Goal: Information Seeking & Learning: Learn about a topic

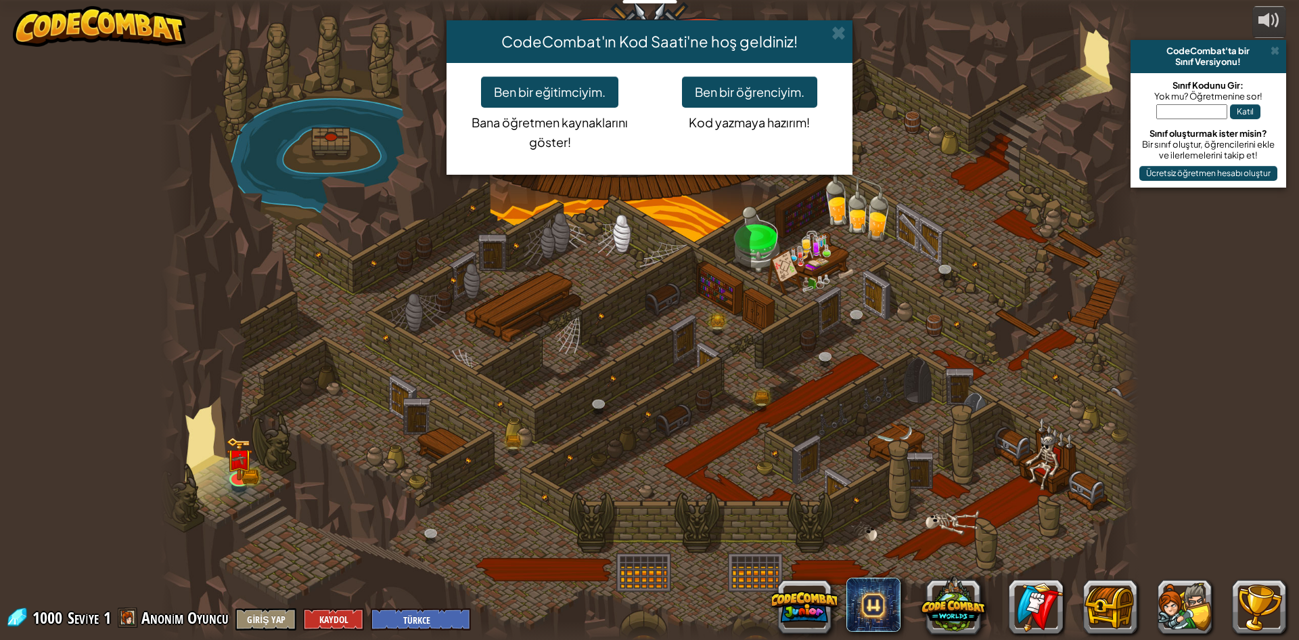
select select "tr"
click at [233, 475] on div "CodeCombat'ın Kod Saati'ne hoş geldiniz! Ben bir eğitimciyim. Bana öğretmen kay…" at bounding box center [649, 320] width 1299 height 640
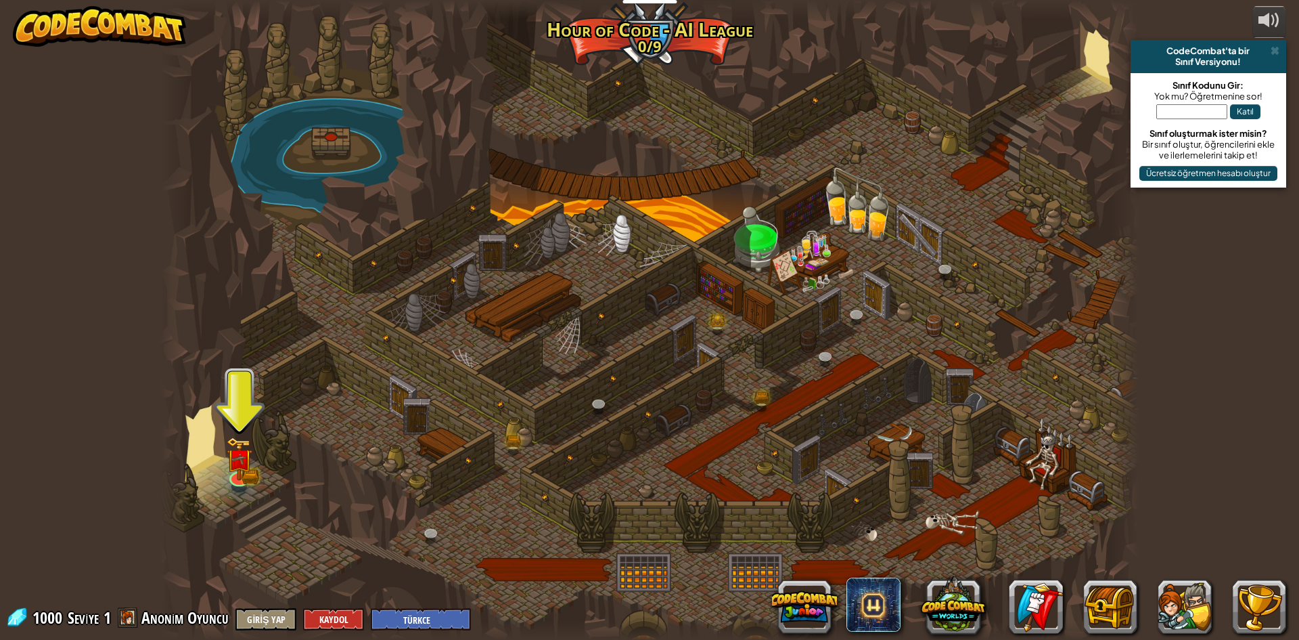
click at [224, 482] on div at bounding box center [649, 320] width 979 height 640
click at [237, 478] on link at bounding box center [238, 473] width 27 height 27
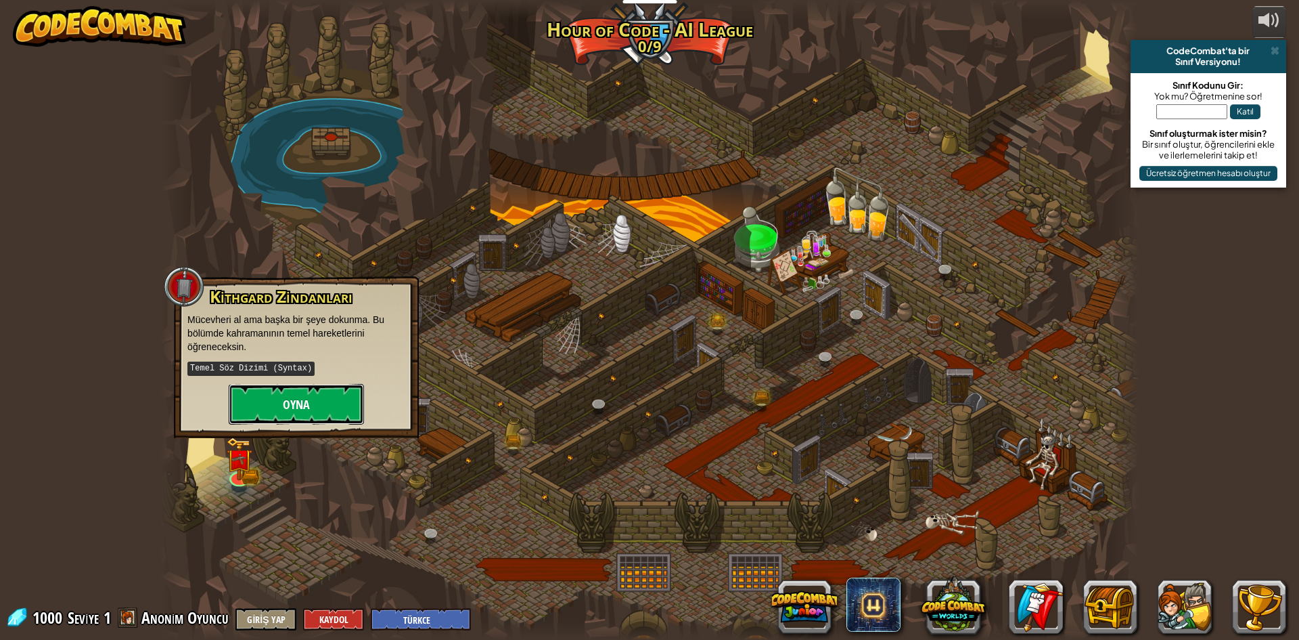
click at [271, 411] on button "Oyna" at bounding box center [296, 404] width 135 height 41
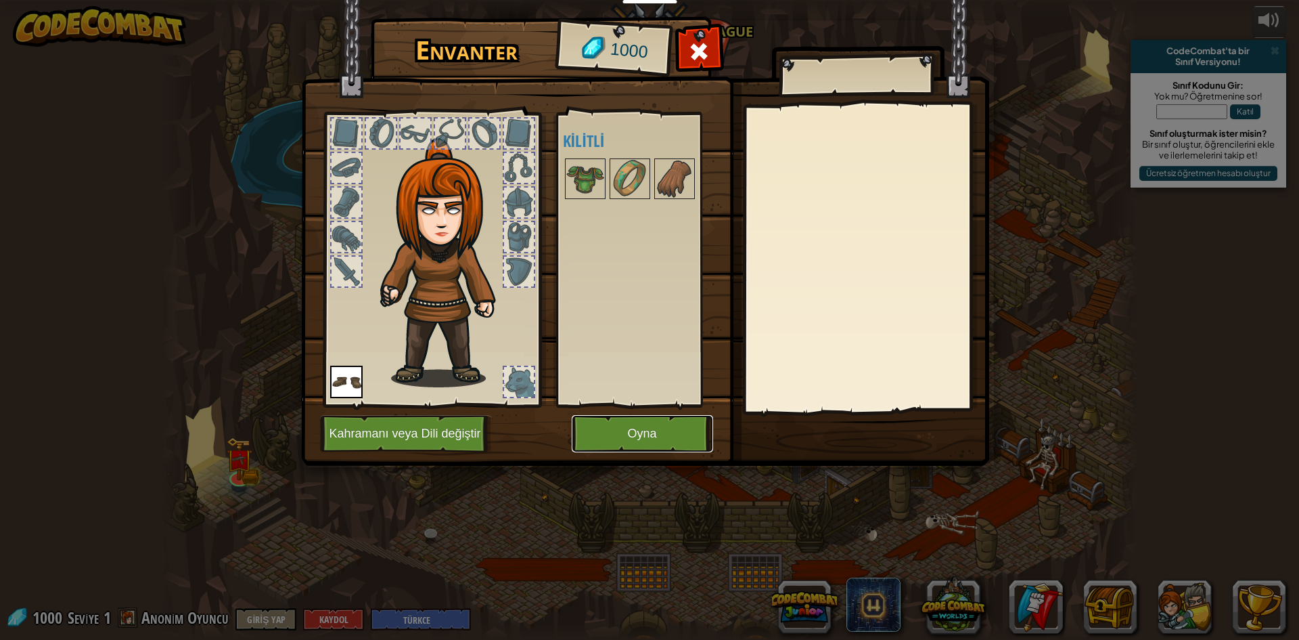
click at [612, 445] on button "Oyna" at bounding box center [642, 433] width 141 height 37
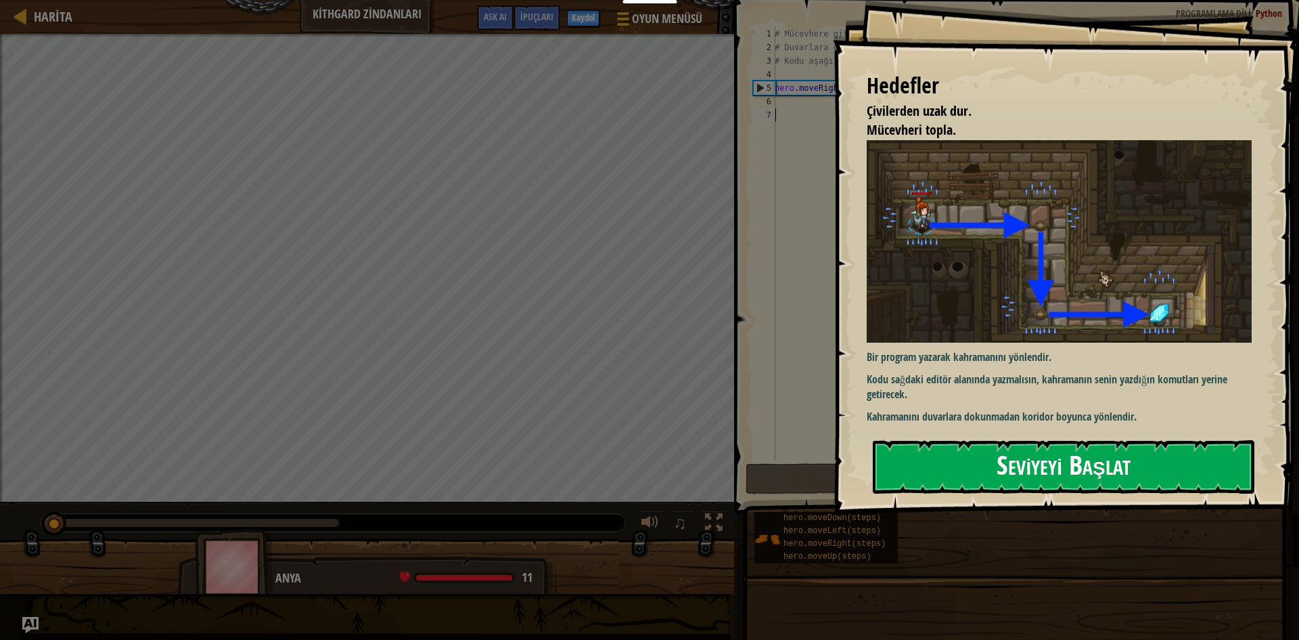
click at [1063, 455] on button "Seviyeyi Başlat" at bounding box center [1064, 466] width 382 height 53
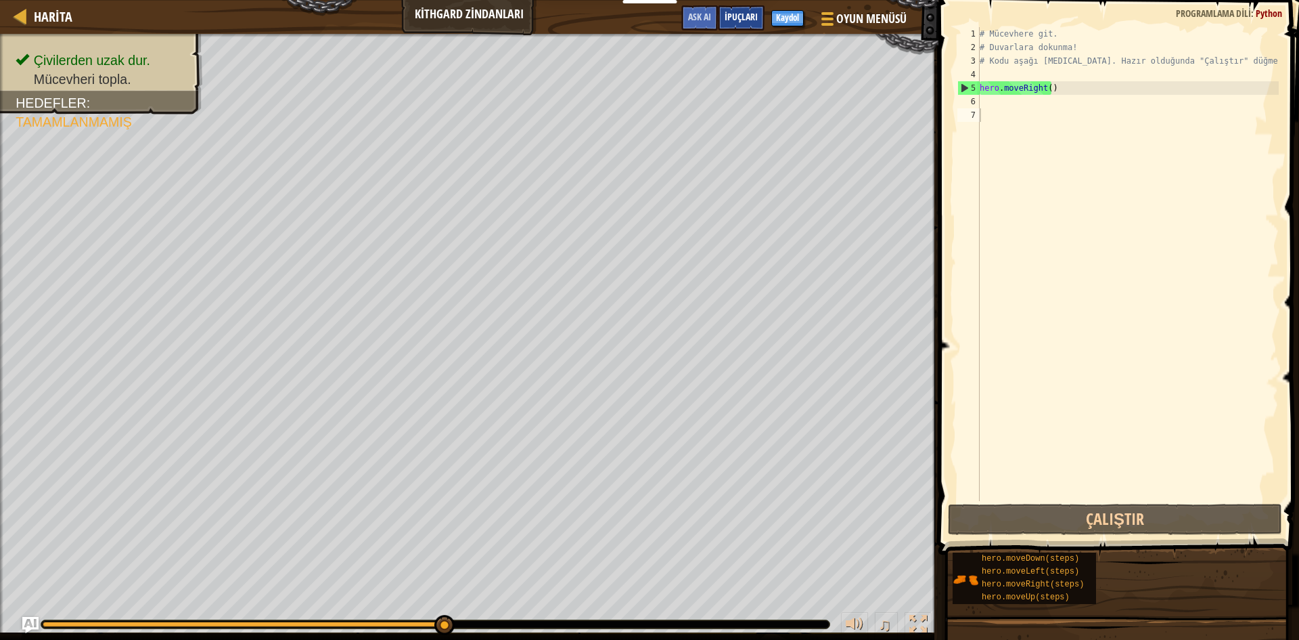
click at [730, 14] on span "İpuçları" at bounding box center [741, 16] width 33 height 13
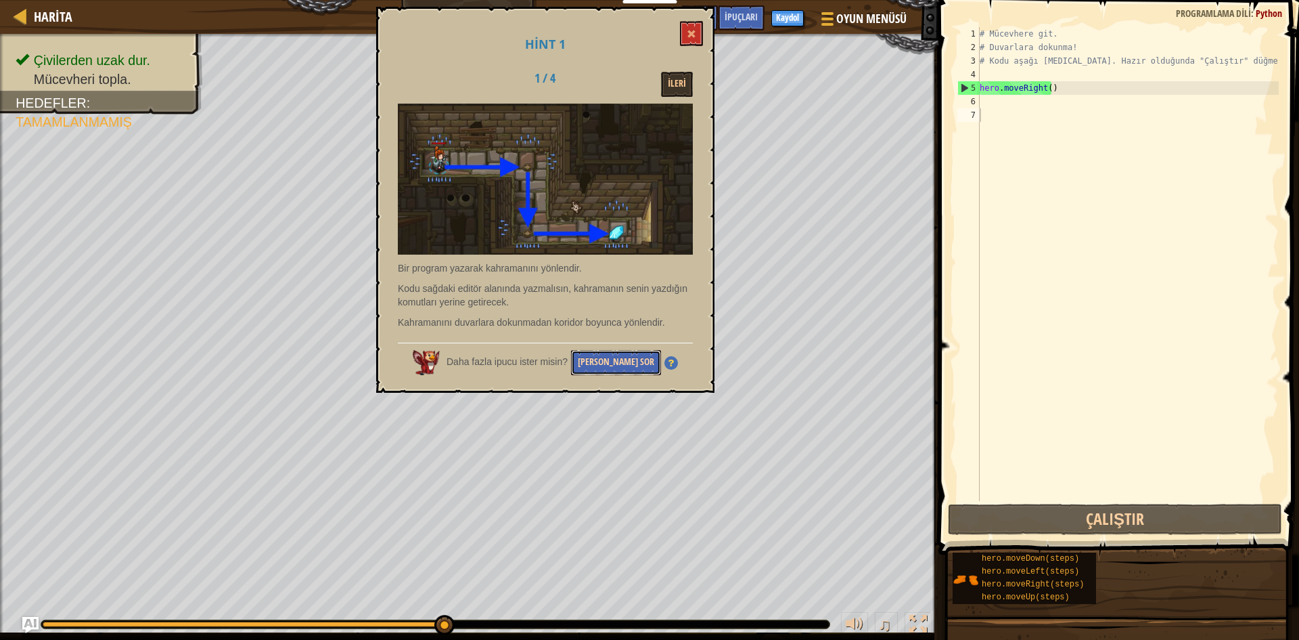
click at [593, 357] on button "[PERSON_NAME] Sor" at bounding box center [616, 362] width 90 height 25
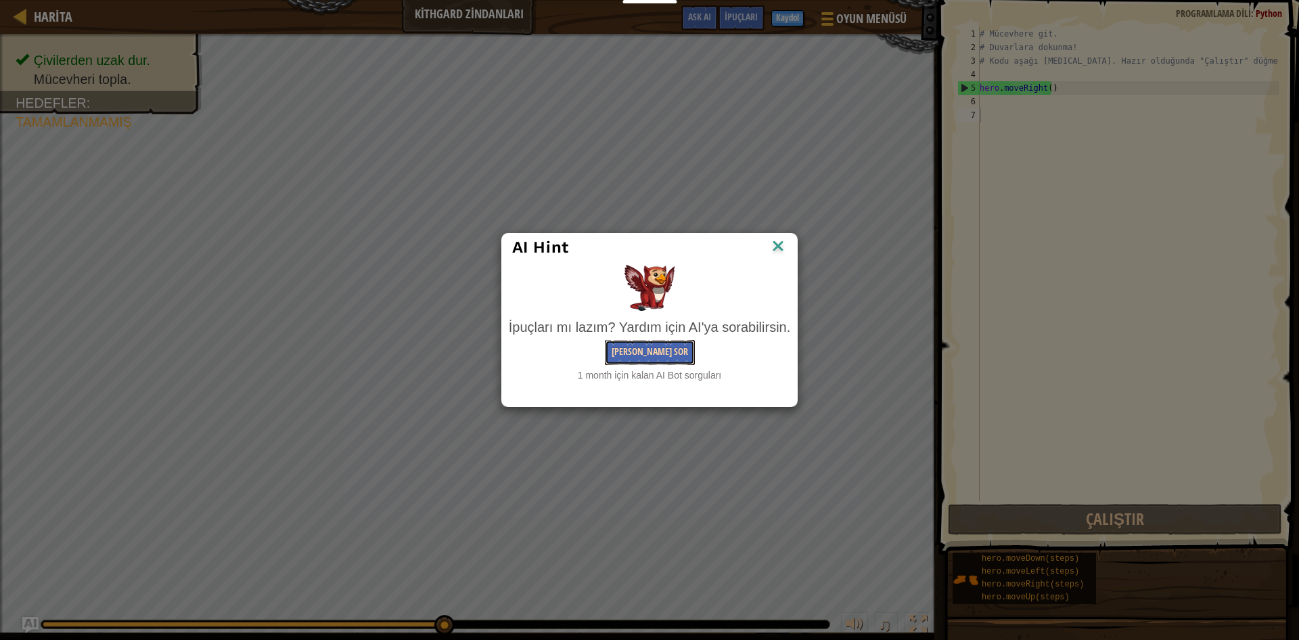
click at [654, 355] on button "[PERSON_NAME] Sor" at bounding box center [650, 352] width 90 height 25
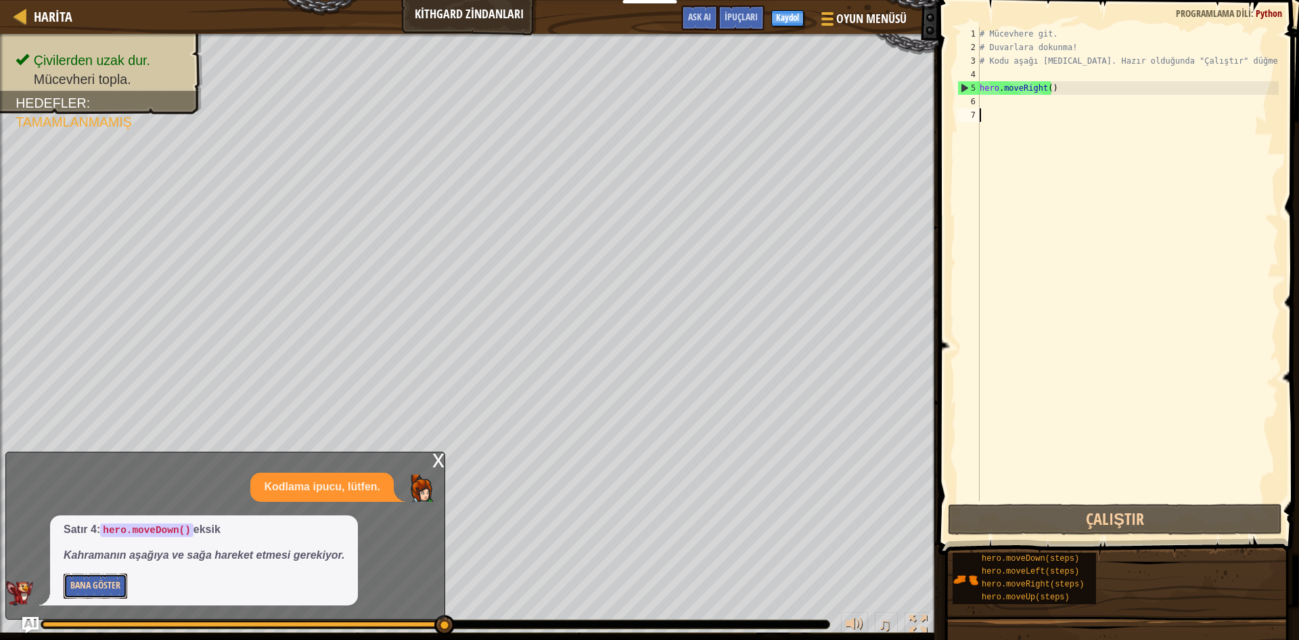
click at [97, 578] on button "Bana Göster" at bounding box center [96, 585] width 64 height 25
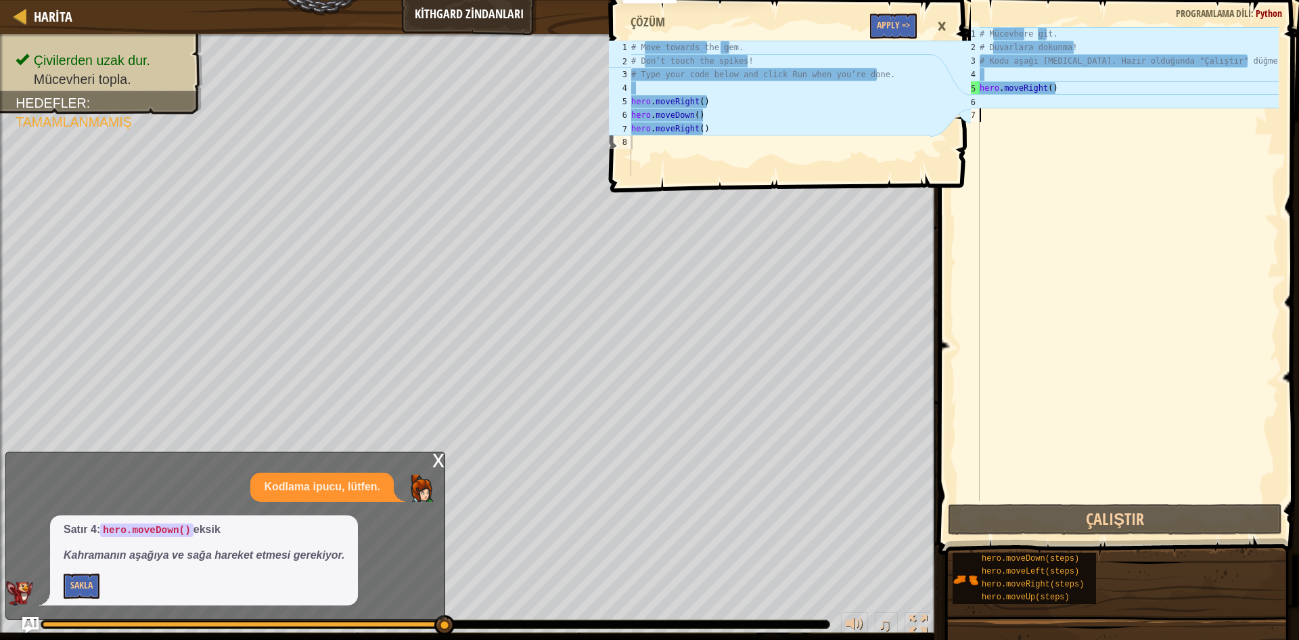
click at [1058, 126] on div "# Mücevhere git. # Duvarlara dokunma! # Kodu aşağı [MEDICAL_DATA]. Hazır olduğu…" at bounding box center [1128, 277] width 302 height 501
click at [1023, 92] on div "# Mücevhere git. # Duvarlara dokunma! # Kodu aşağı [MEDICAL_DATA]. Hazır olduğu…" at bounding box center [1128, 277] width 302 height 501
type textarea "hero.moveRight()"
click at [1021, 102] on div "# Mücevhere git. # Duvarlara dokunma! # Kodu aşağı [MEDICAL_DATA]. Hazır olduğu…" at bounding box center [1128, 277] width 302 height 501
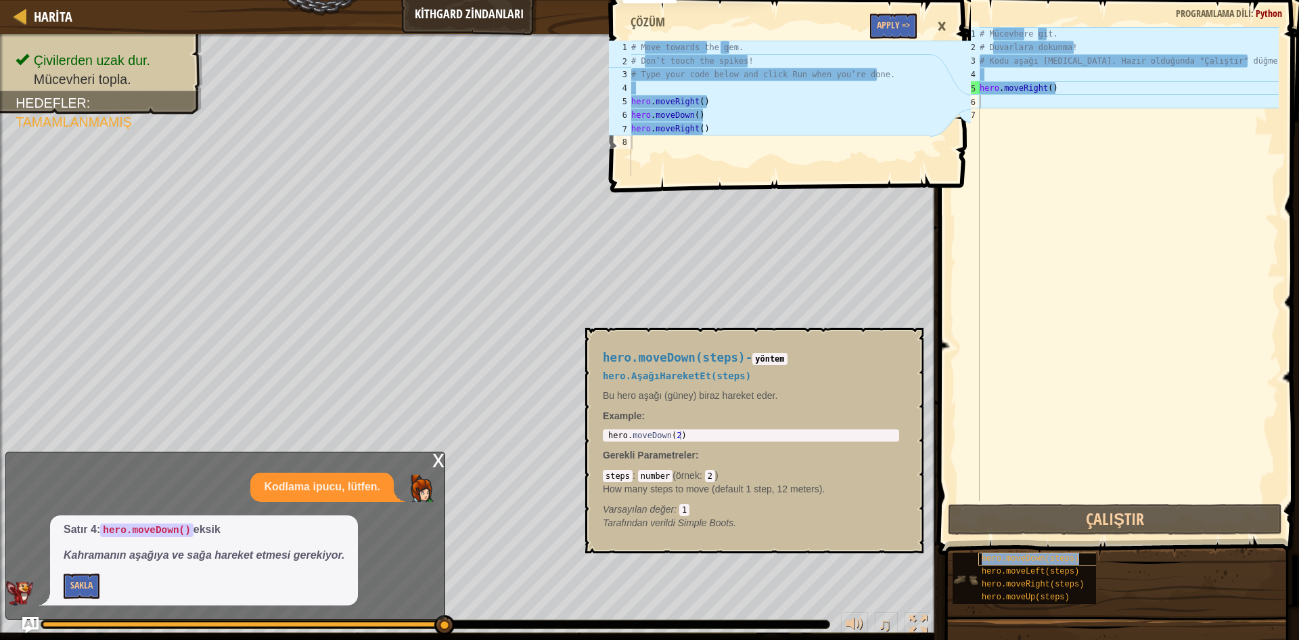
click at [1044, 559] on span "hero.moveDown(steps)" at bounding box center [1030, 558] width 97 height 9
type textarea "hero.moveRhero.moveDown(steps)ight()"
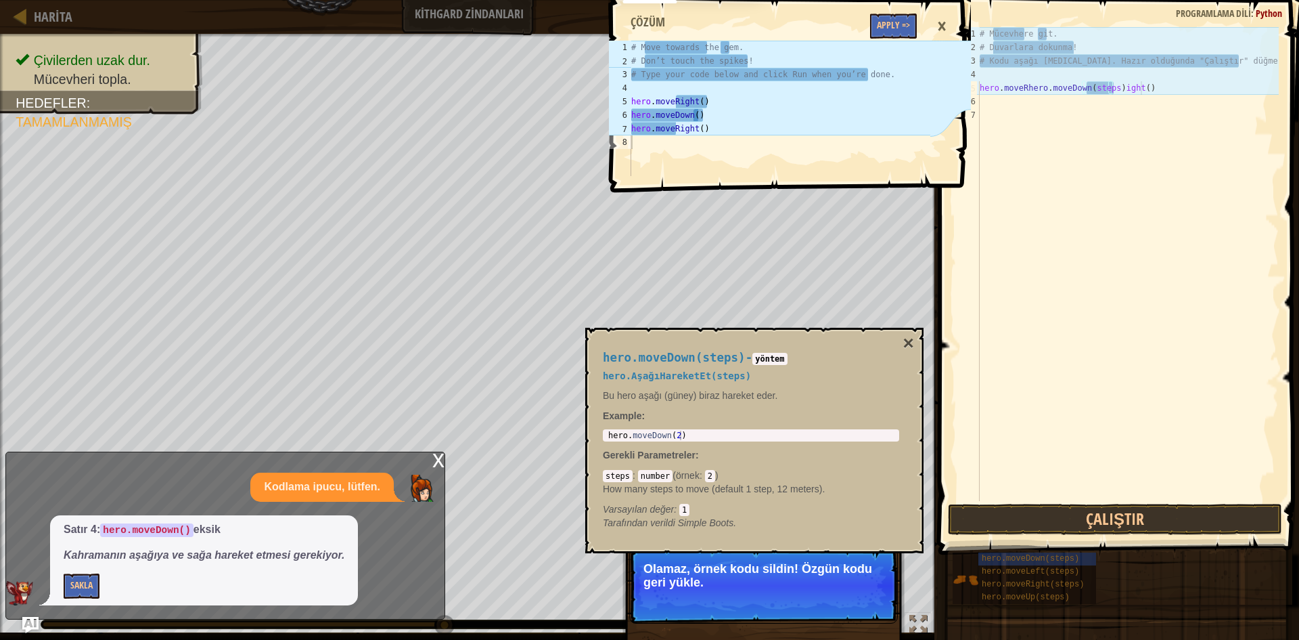
click at [1149, 87] on div "# Mücevhere git. # Duvarlara dokunma! # Kodu aşağı [MEDICAL_DATA]. Hazır olduğu…" at bounding box center [1128, 277] width 302 height 501
click at [1142, 81] on div "# Mücevhere git. # Duvarlara dokunma! # Kodu aşağı [MEDICAL_DATA]. Hazır olduğu…" at bounding box center [1128, 277] width 302 height 501
click at [1137, 89] on div "# Mücevhere git. # Duvarlara dokunma! # Kodu aşağı [MEDICAL_DATA]. Hazır olduğu…" at bounding box center [1128, 277] width 302 height 501
click at [1140, 89] on div "# Mücevhere git. # Duvarlara dokunma! # Kodu aşağı [MEDICAL_DATA]. Hazır olduğu…" at bounding box center [1128, 277] width 302 height 501
click at [1144, 88] on div "# Mücevhere git. # Duvarlara dokunma! # Kodu aşağı [MEDICAL_DATA]. Hazır olduğu…" at bounding box center [1128, 277] width 302 height 501
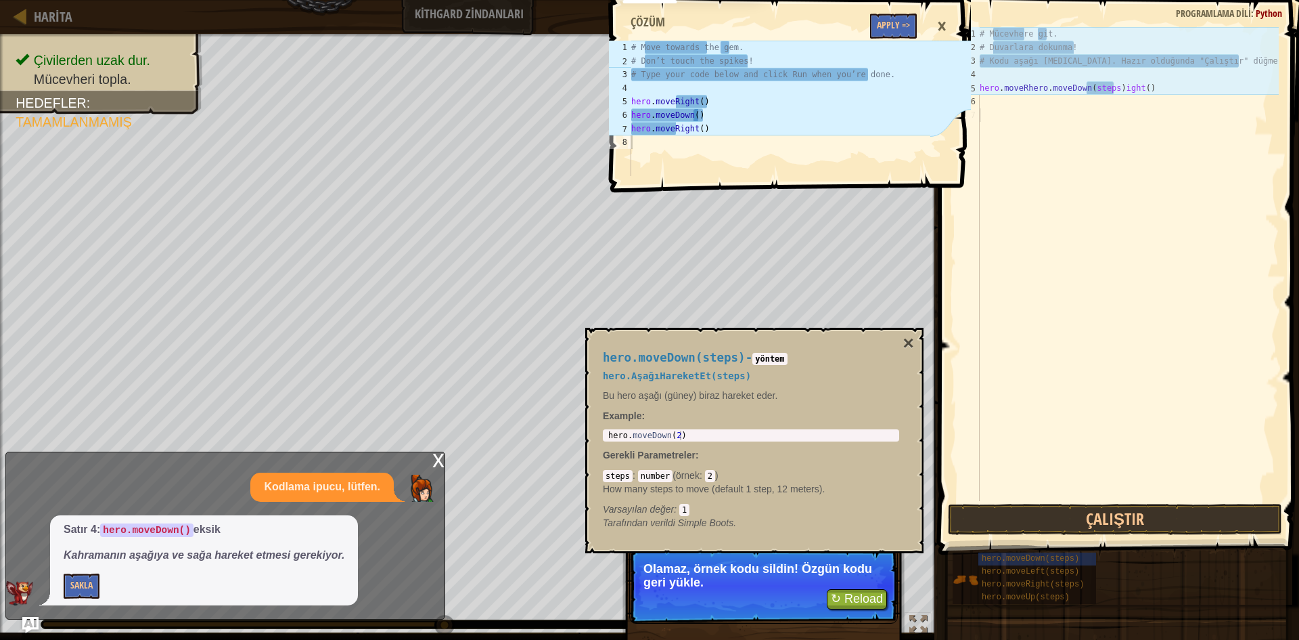
click at [1127, 242] on div "# Mücevhere git. # Duvarlara dokunma! # Kodu aşağı [MEDICAL_DATA]. Hazır olduğu…" at bounding box center [1128, 277] width 302 height 501
click at [1163, 81] on div "# Mücevhere git. # Duvarlara dokunma! # Kodu aşağı [MEDICAL_DATA]. Hazır olduğu…" at bounding box center [1128, 277] width 302 height 501
click at [1148, 96] on div "# Mücevhere git. # Duvarlara dokunma! # Kodu aşağı [MEDICAL_DATA]. Hazır olduğu…" at bounding box center [1128, 277] width 302 height 501
click at [1139, 88] on div "# Mücevhere git. # Duvarlara dokunma! # Kodu aşağı [MEDICAL_DATA]. Hazır olduğu…" at bounding box center [1128, 277] width 302 height 501
drag, startPoint x: 1138, startPoint y: 88, endPoint x: 1090, endPoint y: 99, distance: 50.1
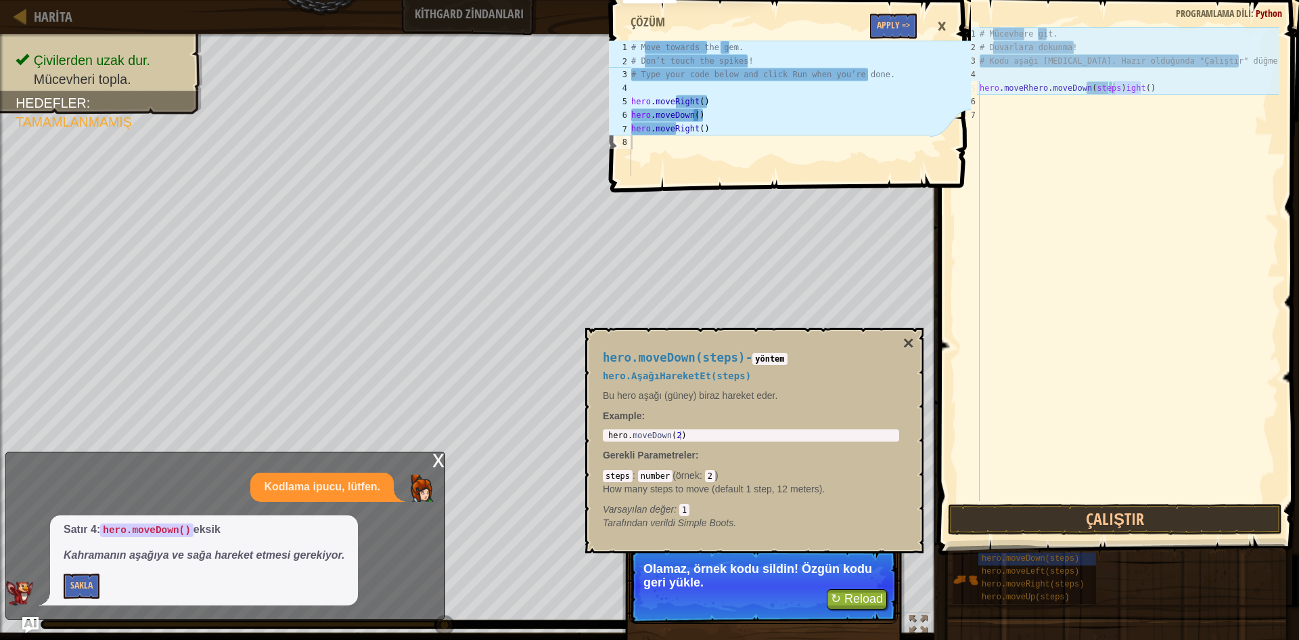
click at [1090, 99] on div "# Mücevhere git. # Duvarlara dokunma! # Kodu aşağı [MEDICAL_DATA]. Hazır olduğu…" at bounding box center [1128, 277] width 302 height 501
click at [1143, 84] on div "# Mücevhere git. # Duvarlara dokunma! # Kodu aşağı [MEDICAL_DATA]. Hazır olduğu…" at bounding box center [1128, 264] width 302 height 474
click at [865, 600] on div "1 2 3 4 5 6 7 8 # Move towards the gem. # Don’t touch the spikes! # Type your c…" at bounding box center [788, 320] width 365 height 640
click at [870, 594] on div "1 2 3 4 5 6 7 8 # Move towards the gem. # Don’t touch the spikes! # Type your c…" at bounding box center [788, 320] width 365 height 640
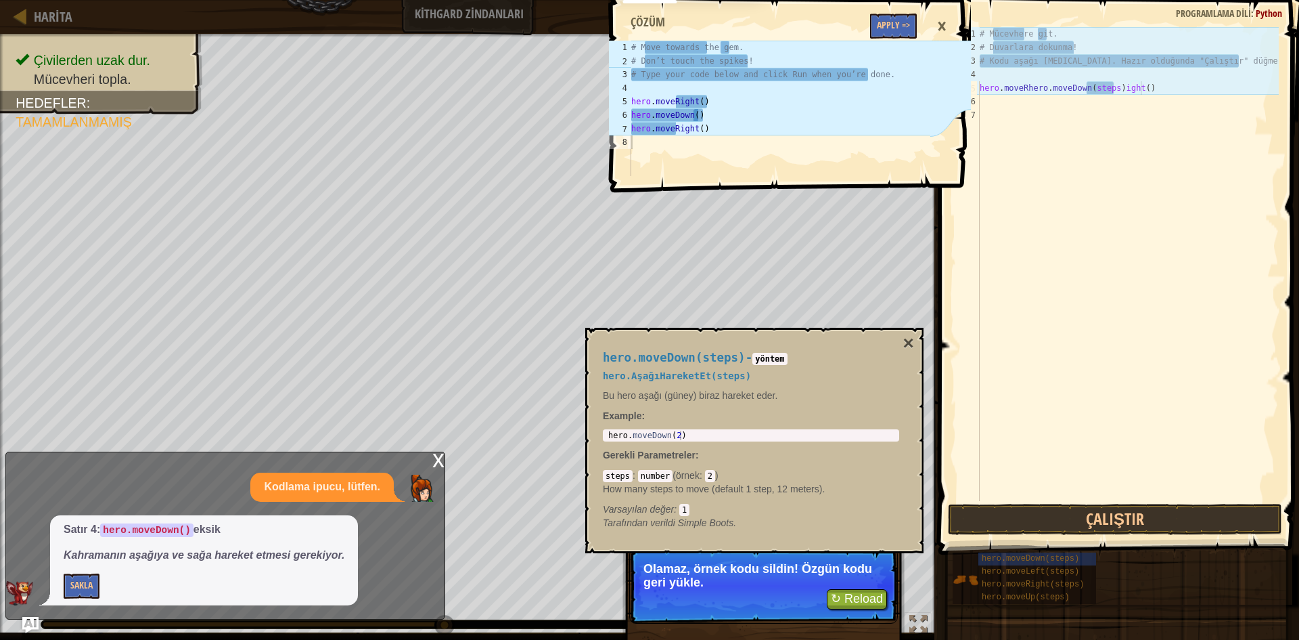
click at [870, 594] on div "1 2 3 4 5 6 7 8 # Move towards the gem. # Don’t touch the spikes! # Type your c…" at bounding box center [788, 320] width 365 height 640
drag, startPoint x: 874, startPoint y: 644, endPoint x: 865, endPoint y: 577, distance: 67.0
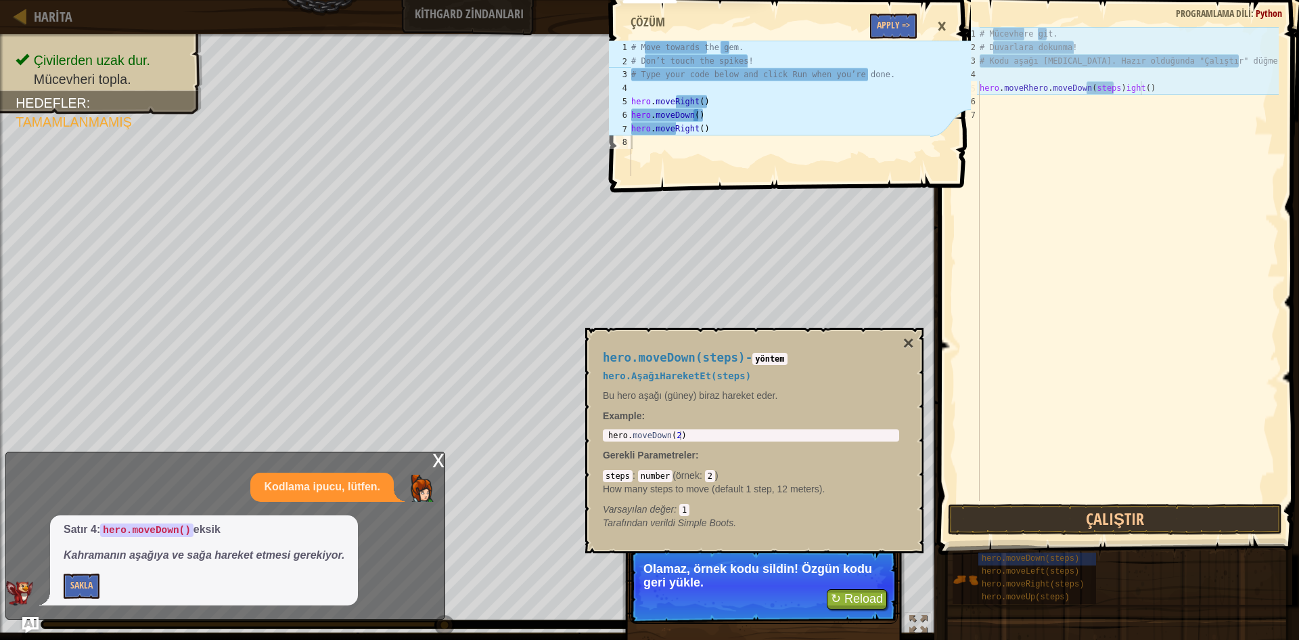
click at [876, 14] on html "Eğitimciler Ücretsiz Hesap Oluştur Okul ve İlçe Çözümleri Öğretmen Araç Seti Ön…" at bounding box center [649, 7] width 1299 height 14
click at [859, 580] on div "1 2 3 4 5 6 7 8 # Move towards the gem. # Don’t touch the spikes! # Type your c…" at bounding box center [788, 320] width 365 height 640
click at [895, 340] on div "hero.moveDown(steps) - yöntem hero.AşağıHareketEt(steps) Bu hero aşağı (güney) …" at bounding box center [754, 440] width 338 height 225
click at [901, 342] on div "hero.moveDown(steps) - yöntem hero.AşağıHareketEt(steps) Bu hero aşağı (güney) …" at bounding box center [751, 440] width 315 height 204
click at [905, 344] on button "×" at bounding box center [908, 343] width 11 height 19
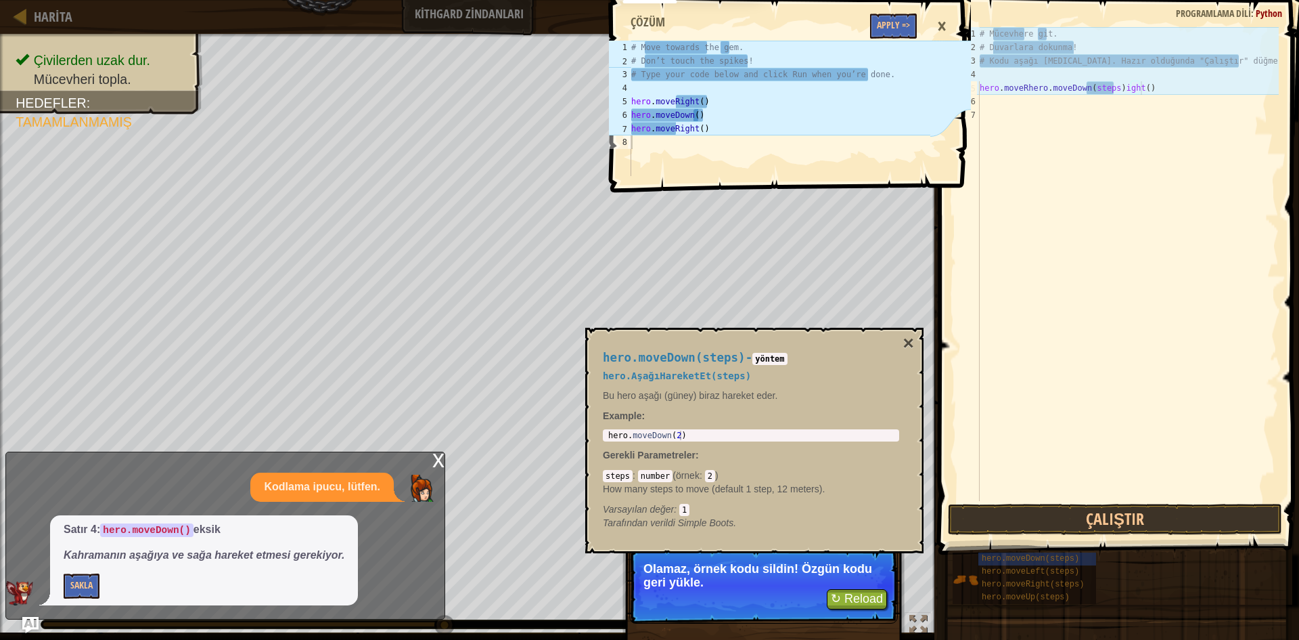
click at [905, 344] on div "1 2 3 4 5 6 7 8 # Move towards the gem. # Don’t touch the spikes! # Type your c…" at bounding box center [788, 320] width 365 height 640
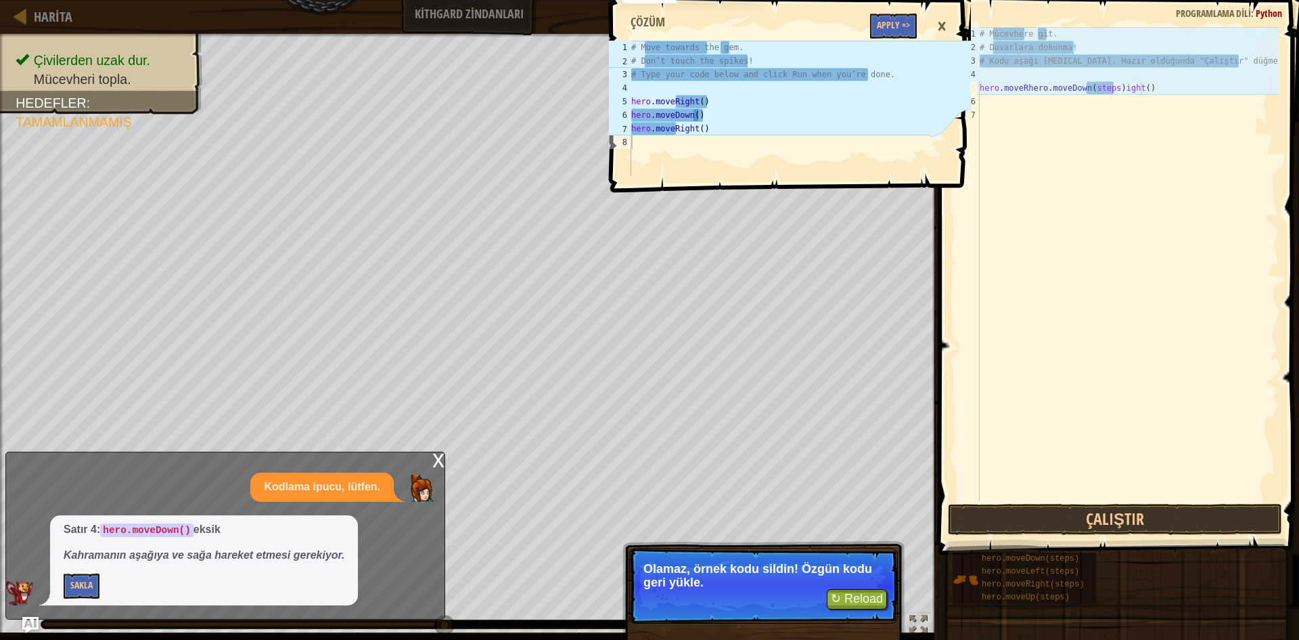
click at [871, 596] on div "1 2 3 4 5 6 7 8 # Move towards the gem. # Don’t touch the spikes! # Type your c…" at bounding box center [788, 320] width 365 height 640
drag, startPoint x: 871, startPoint y: 269, endPoint x: 886, endPoint y: 82, distance: 187.4
click at [871, 98] on div "1 2 3 4 5 6 7 8 # Move towards the gem. # Don’t touch the spikes! # Type your c…" at bounding box center [788, 320] width 365 height 640
click at [943, 22] on div "×" at bounding box center [942, 26] width 23 height 31
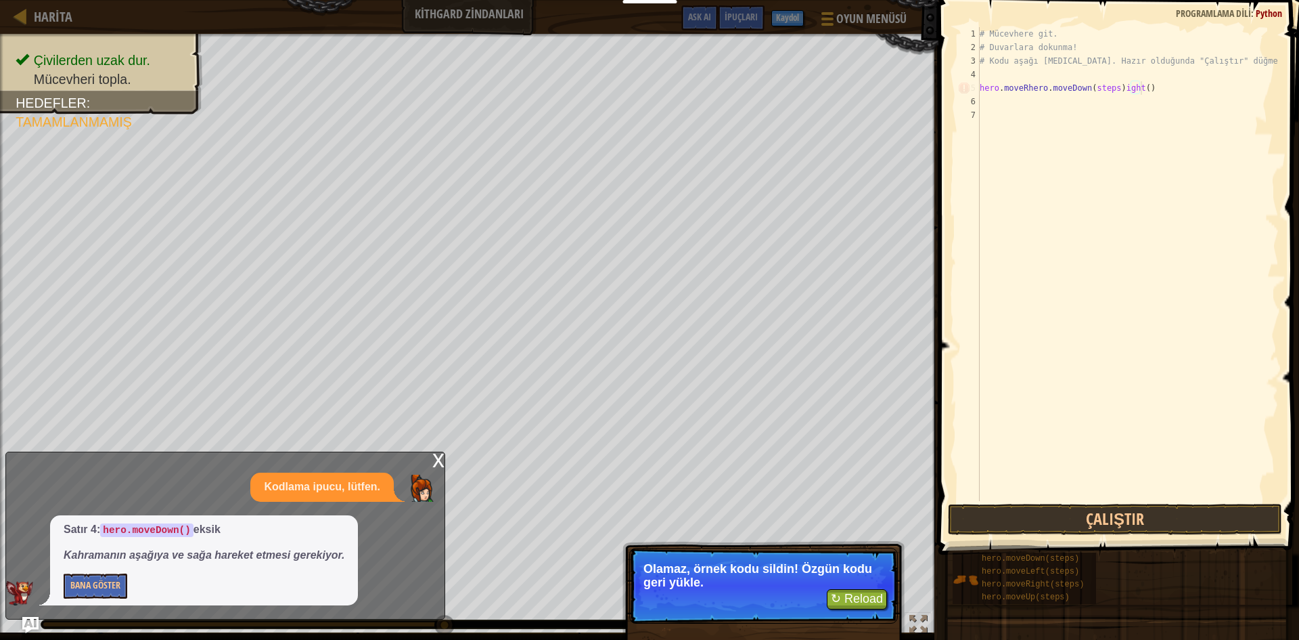
click at [1150, 89] on div "# Mücevhere git. # Duvarlara dokunma! # Kodu aşağı [MEDICAL_DATA]. Hazır olduğu…" at bounding box center [1128, 277] width 302 height 501
click at [1138, 89] on div "# Mücevhere git. # Duvarlara dokunma! # Kodu aşağı [MEDICAL_DATA]. Hazır olduğu…" at bounding box center [1128, 277] width 302 height 501
click at [1140, 89] on div "# Mücevhere git. # Duvarlara dokunma! # Kodu aşağı [MEDICAL_DATA]. Hazır olduğu…" at bounding box center [1128, 277] width 302 height 501
drag, startPoint x: 1135, startPoint y: 79, endPoint x: 1140, endPoint y: 91, distance: 13.3
click at [1136, 82] on div "# Mücevhere git. # Duvarlara dokunma! # Kodu aşağı [MEDICAL_DATA]. Hazır olduğu…" at bounding box center [1128, 277] width 302 height 501
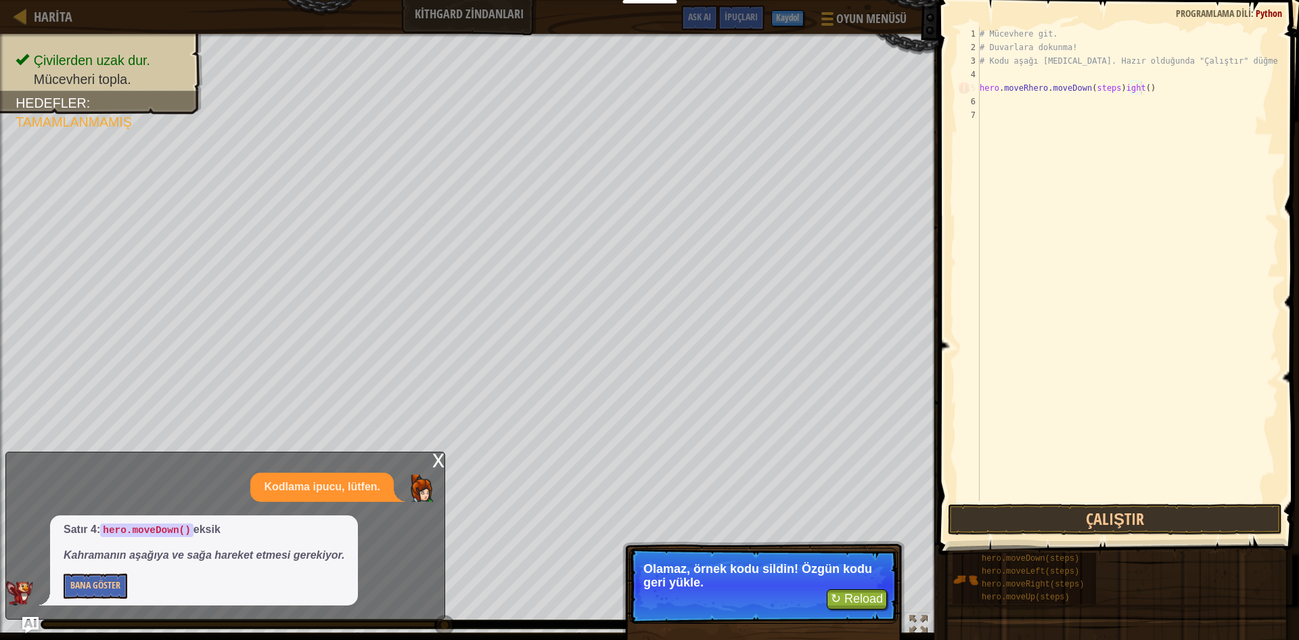
click at [1140, 91] on div "# Mücevhere git. # Duvarlara dokunma! # Kodu aşağı [MEDICAL_DATA]. Hazır olduğu…" at bounding box center [1128, 277] width 302 height 501
type textarea "hero.moveRhero.moveDown(steps)ight()"
click at [1140, 87] on div "# Mücevhere git. # Duvarlara dokunma! # Kodu aşağı [MEDICAL_DATA]. Hazır olduğu…" at bounding box center [1128, 277] width 302 height 501
click at [1124, 89] on div "# Mücevhere git. # Duvarlara dokunma! # Kodu aşağı [MEDICAL_DATA]. Hazır olduğu…" at bounding box center [1128, 277] width 302 height 501
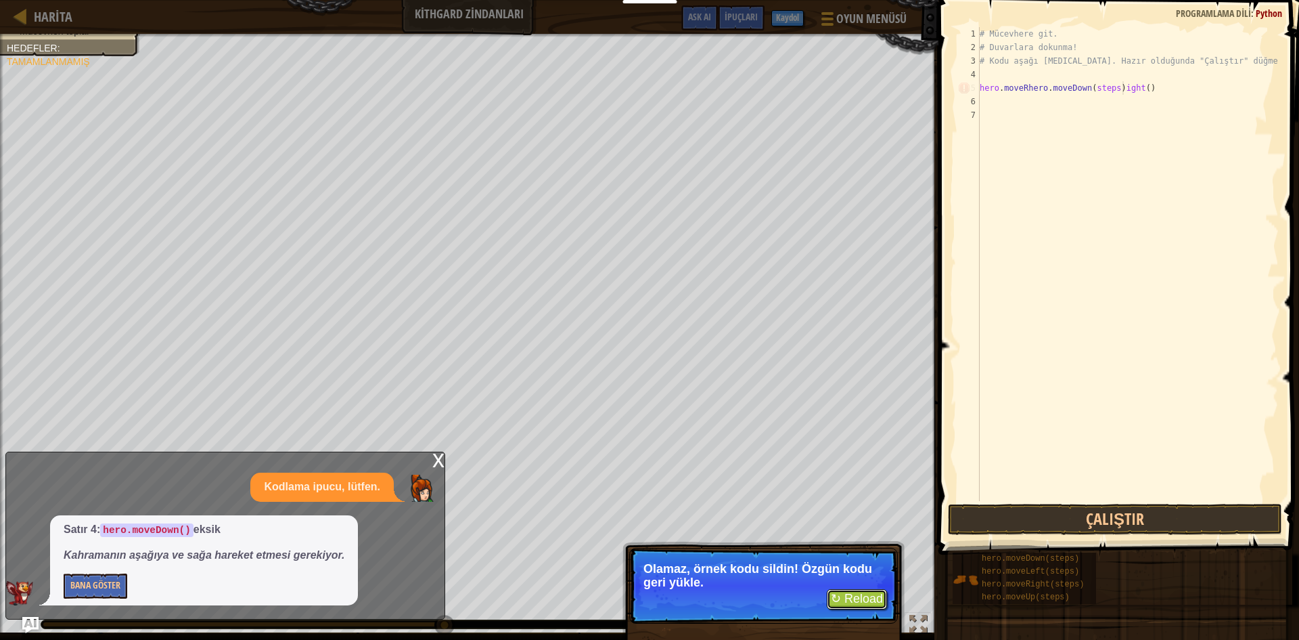
click at [877, 599] on button "↻ Reload" at bounding box center [857, 599] width 60 height 20
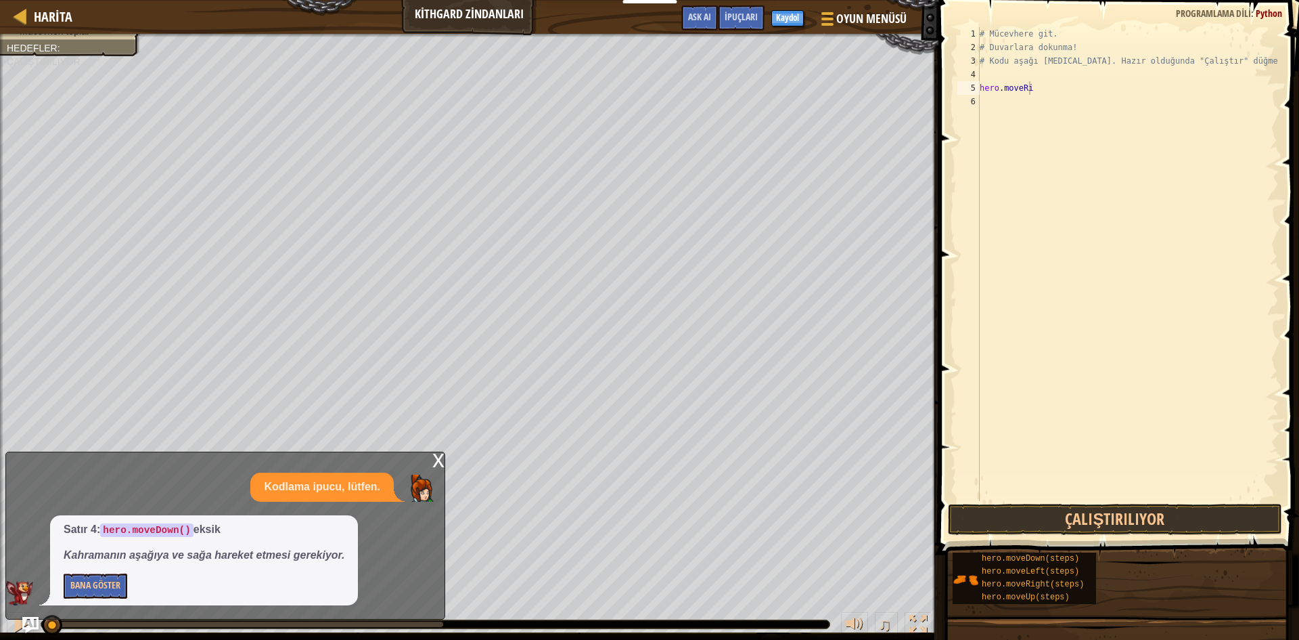
click at [877, 599] on div "Çivilerden uzak dur. Mücevheri topla. Hedefler : Çalıştırılıyor... ♫ Anya 11 x:…" at bounding box center [649, 337] width 1299 height 606
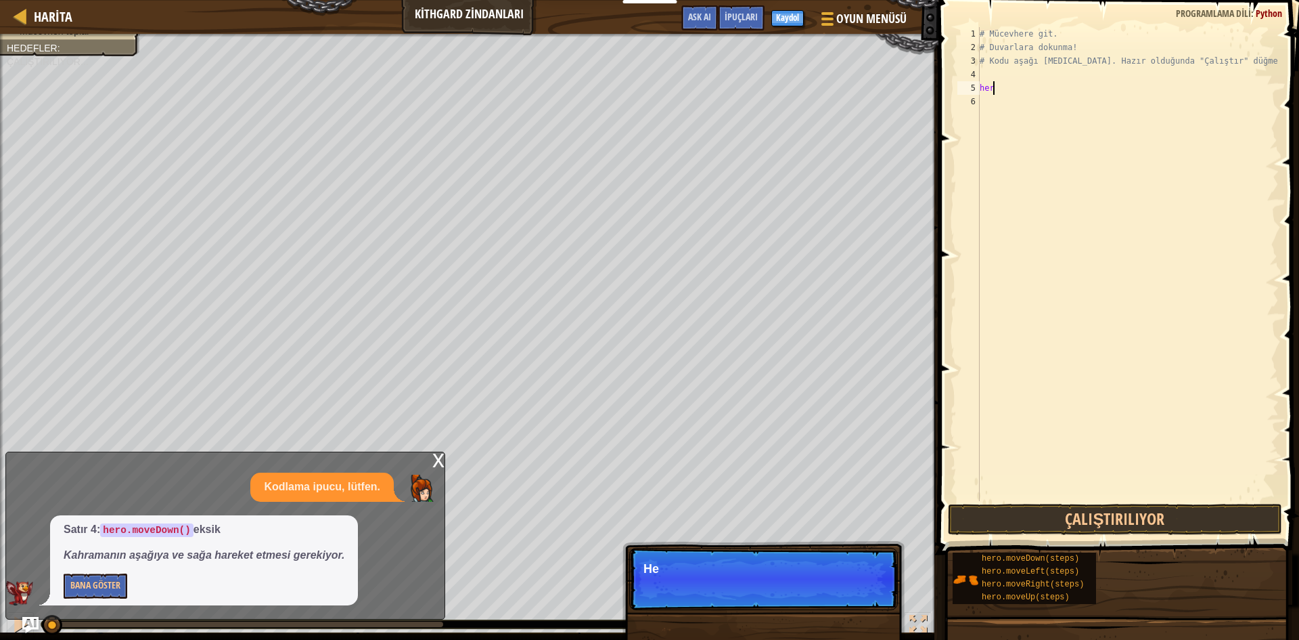
type textarea "h"
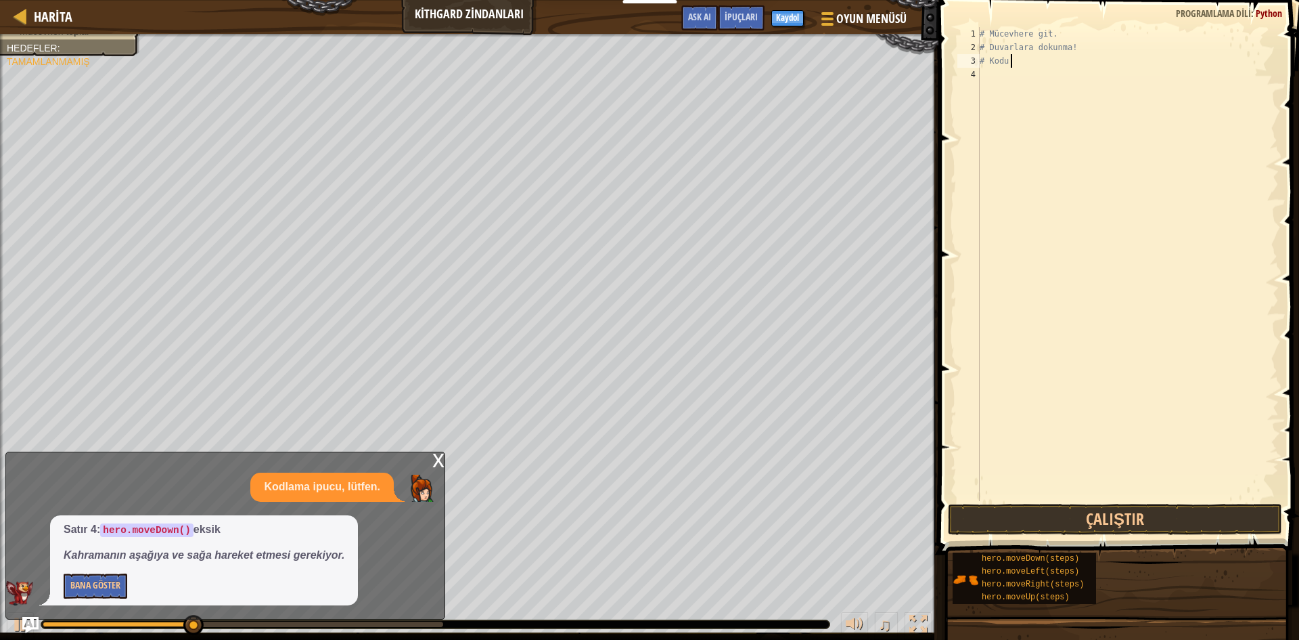
type textarea "#"
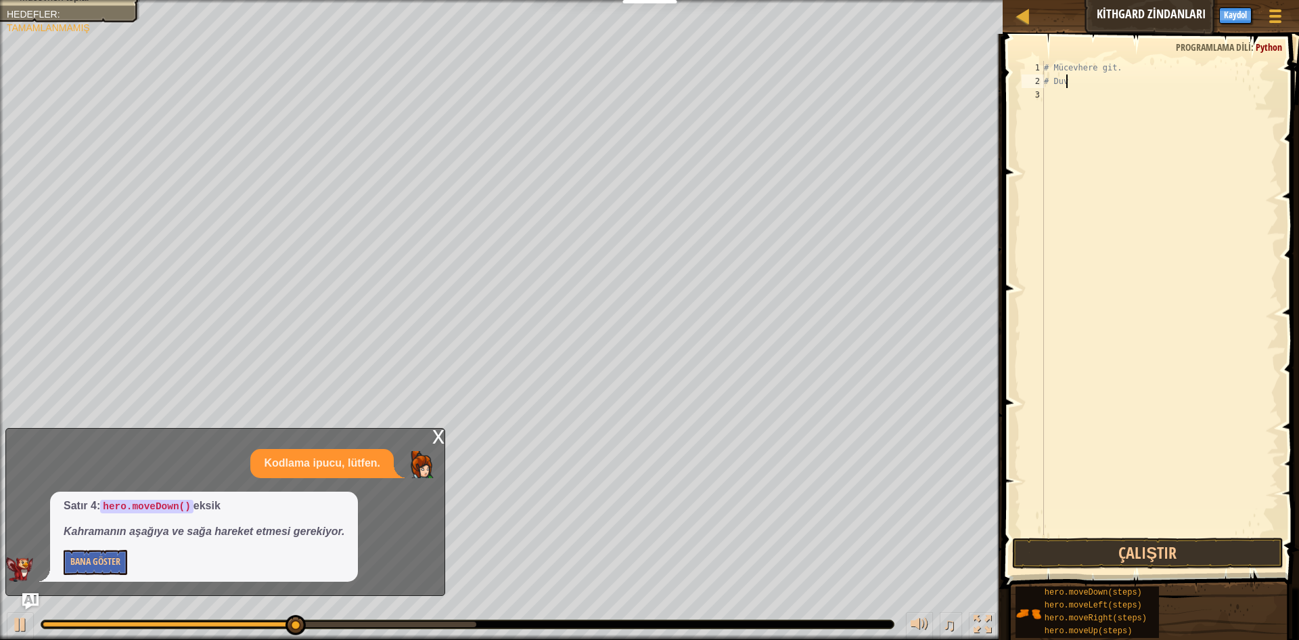
type textarea "#"
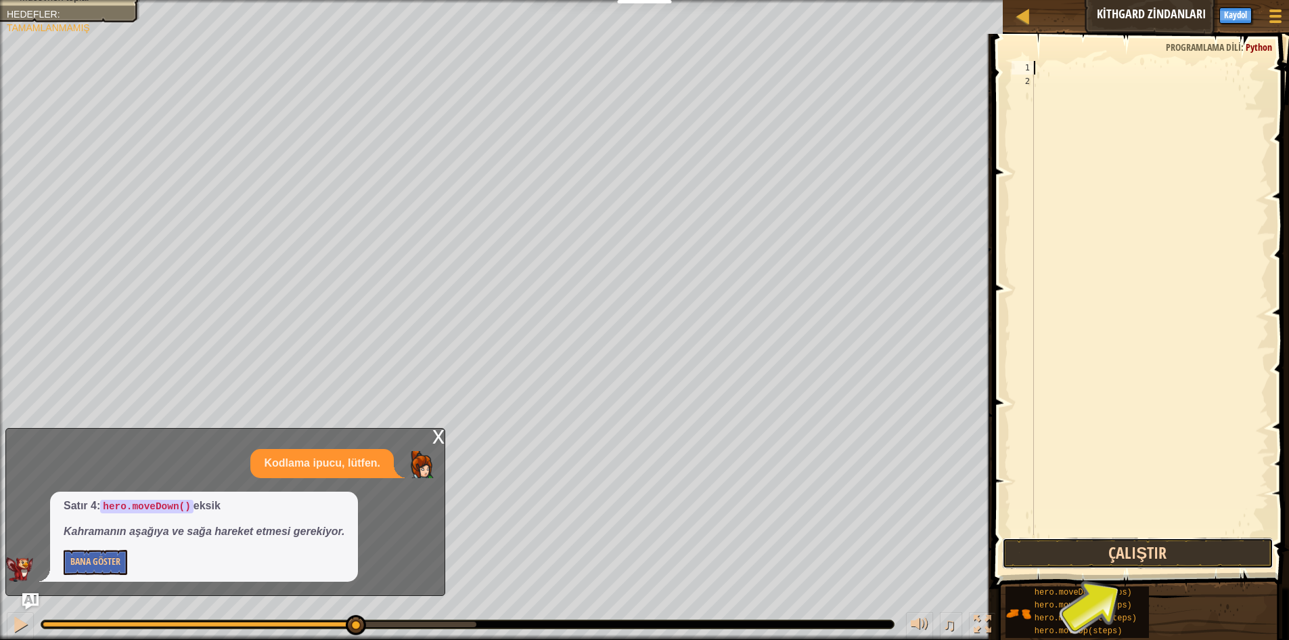
click at [1142, 548] on button "Çalıştır" at bounding box center [1137, 552] width 271 height 31
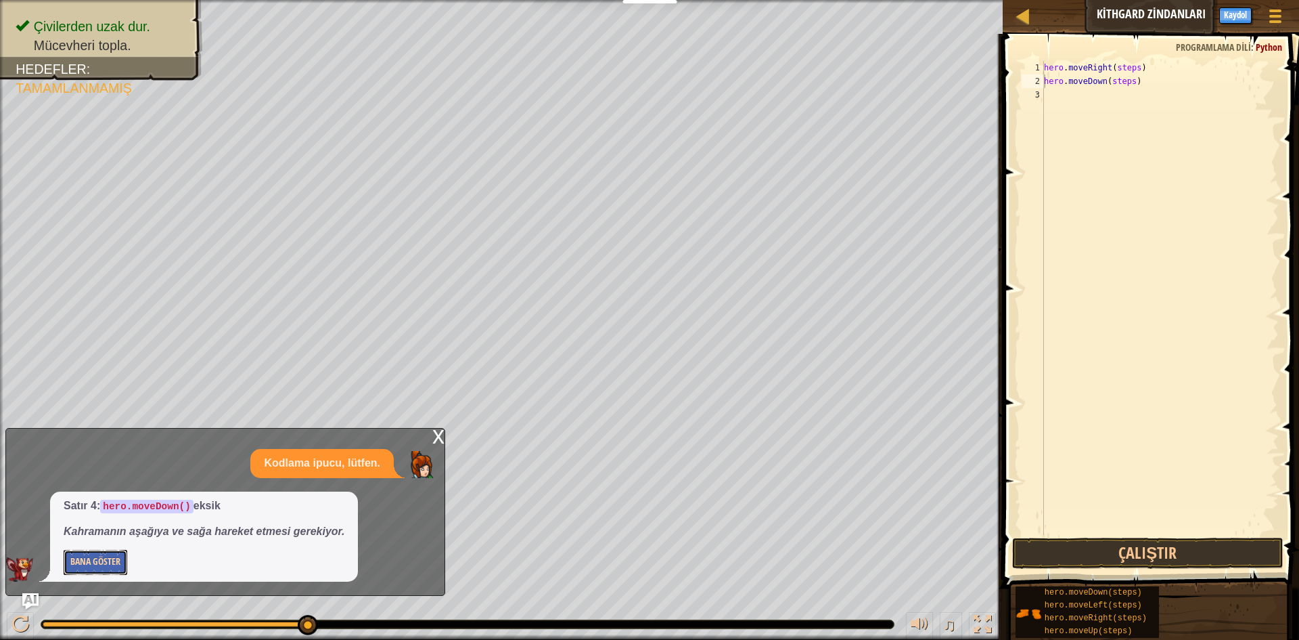
click at [79, 565] on button "Bana Göster" at bounding box center [96, 562] width 64 height 25
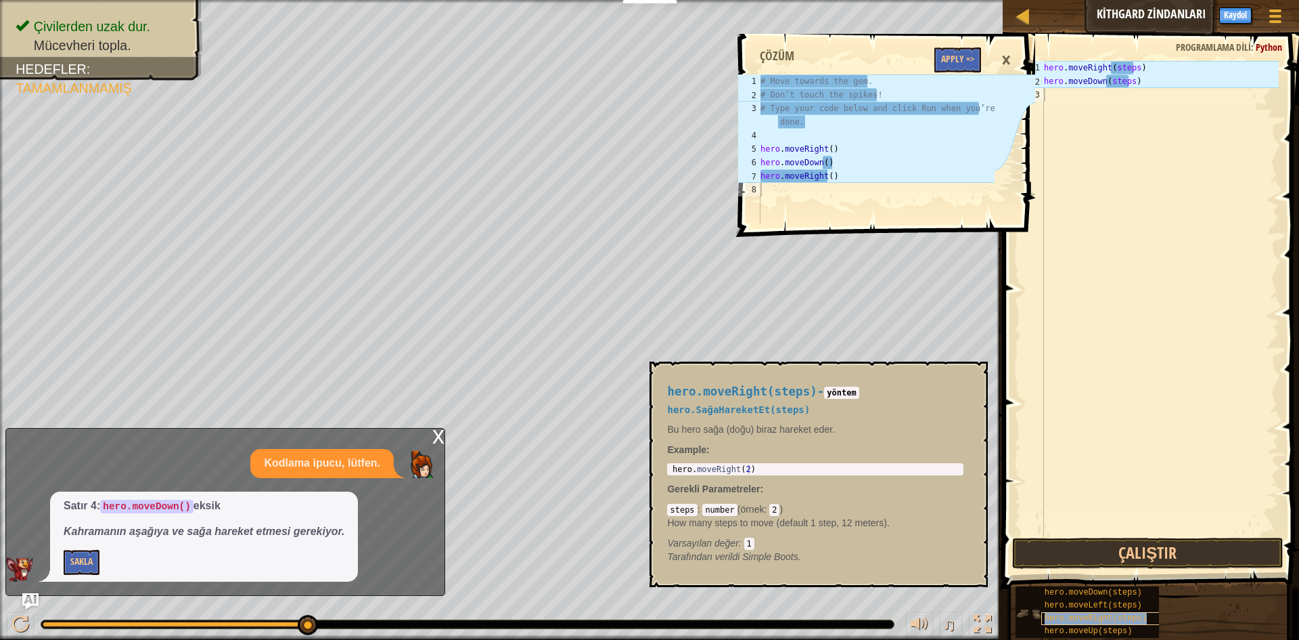
type textarea "hero.moveRight(steps)"
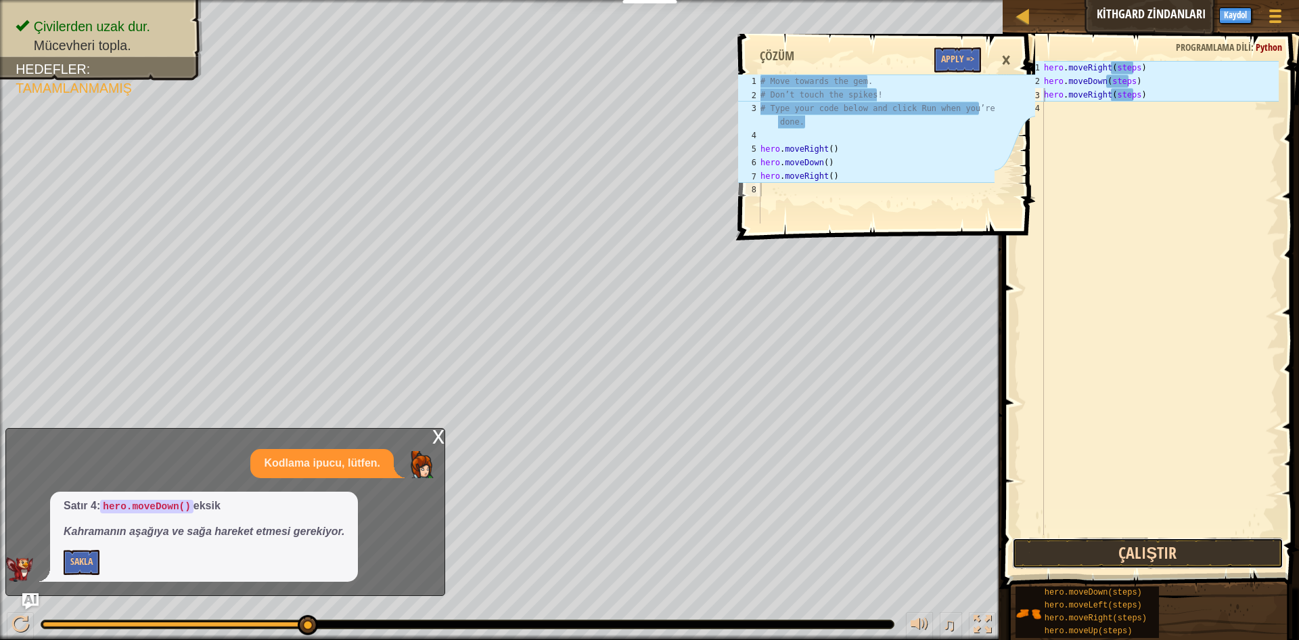
click at [1131, 560] on button "Çalıştır" at bounding box center [1147, 552] width 271 height 31
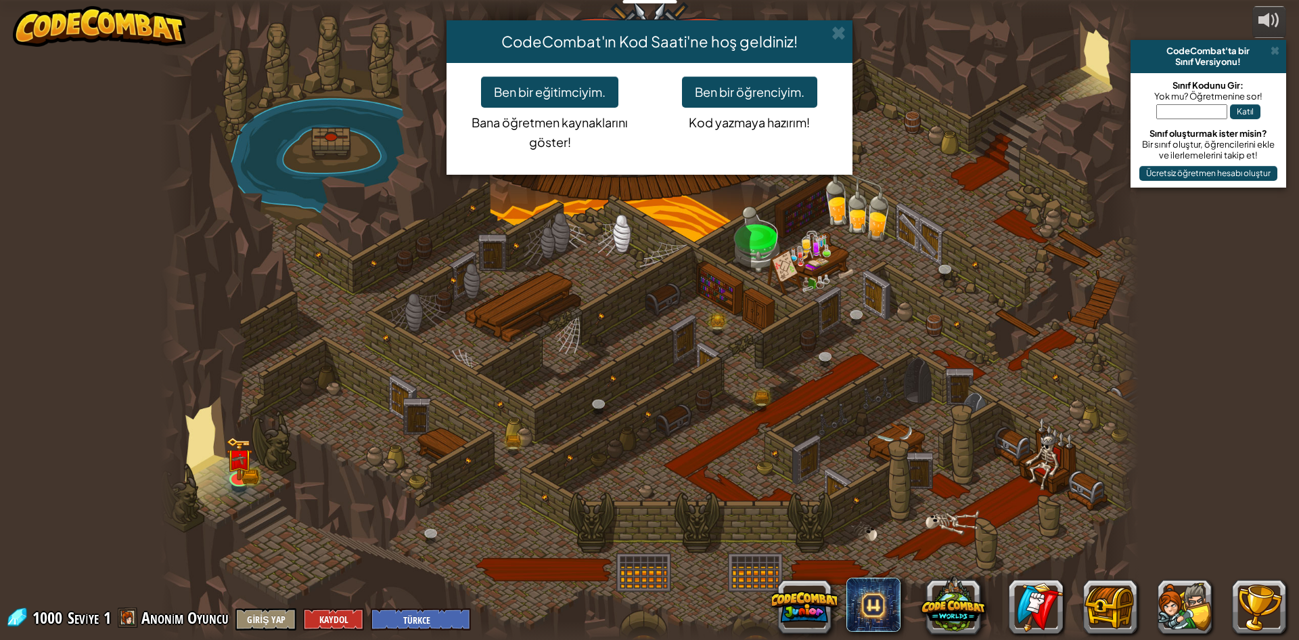
select select "tr"
click at [213, 497] on div "CodeCombat'ın Kod Saati'ne hoş geldiniz! Ben bir eğitimciyim. Bana öğretmen kay…" at bounding box center [649, 320] width 1299 height 640
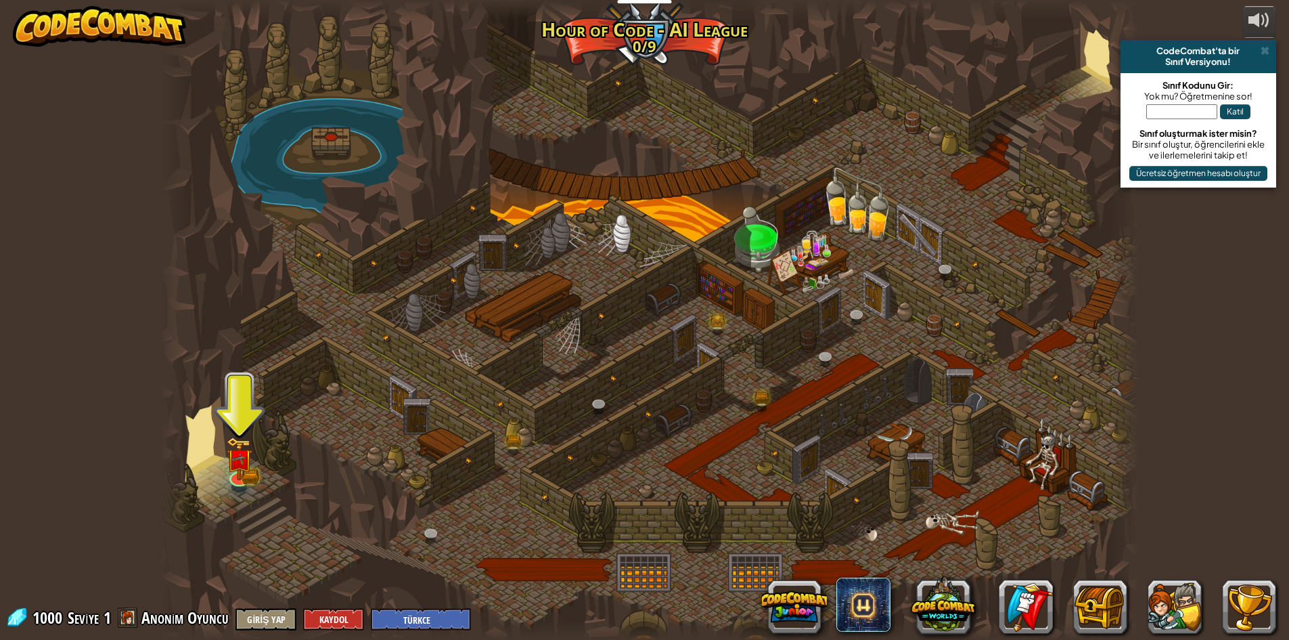
click at [255, 461] on div at bounding box center [649, 320] width 979 height 640
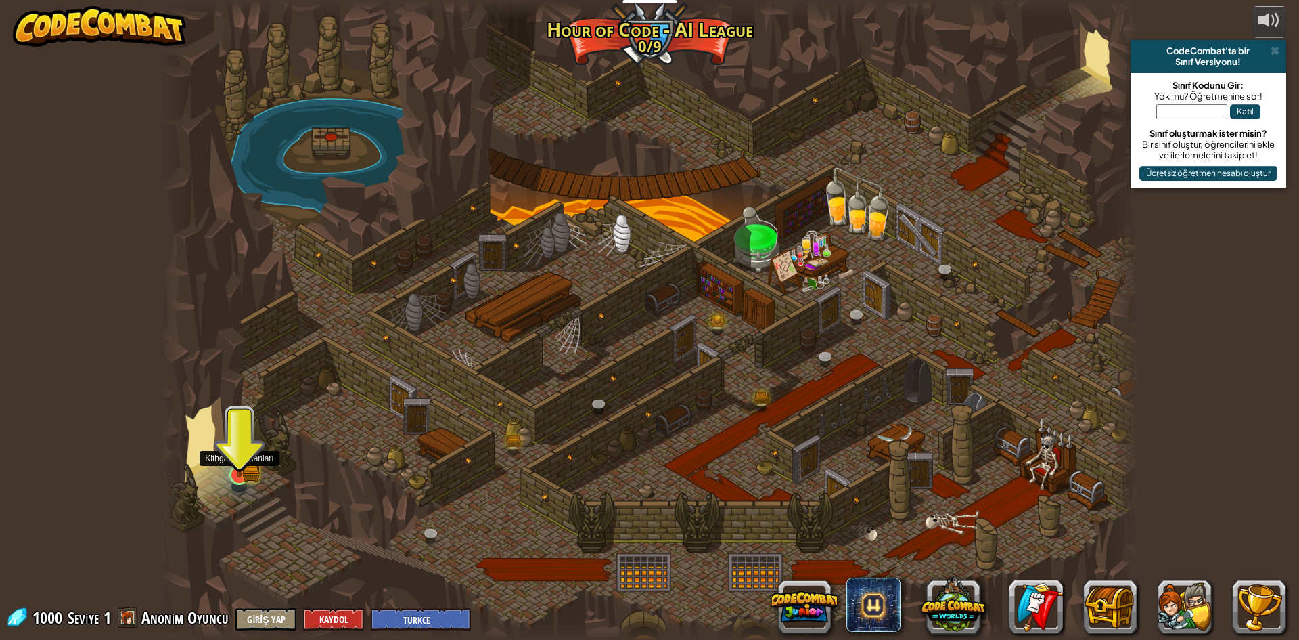
click at [251, 462] on img at bounding box center [239, 448] width 26 height 58
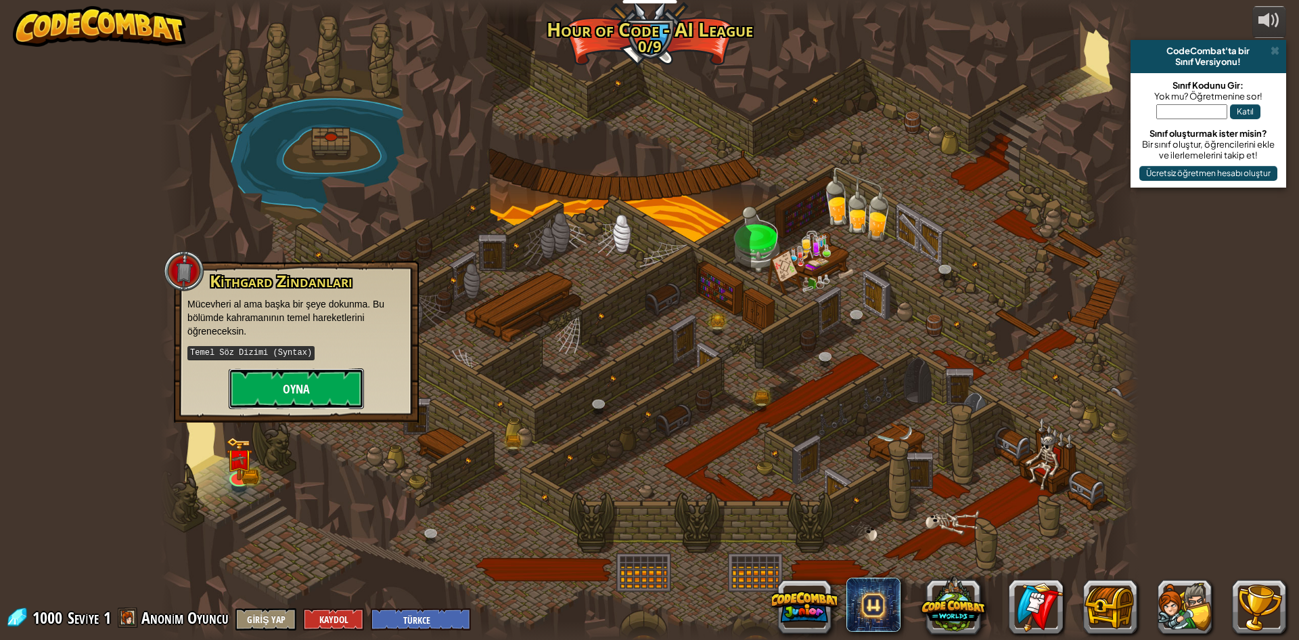
click at [281, 399] on button "Oyna" at bounding box center [296, 388] width 135 height 41
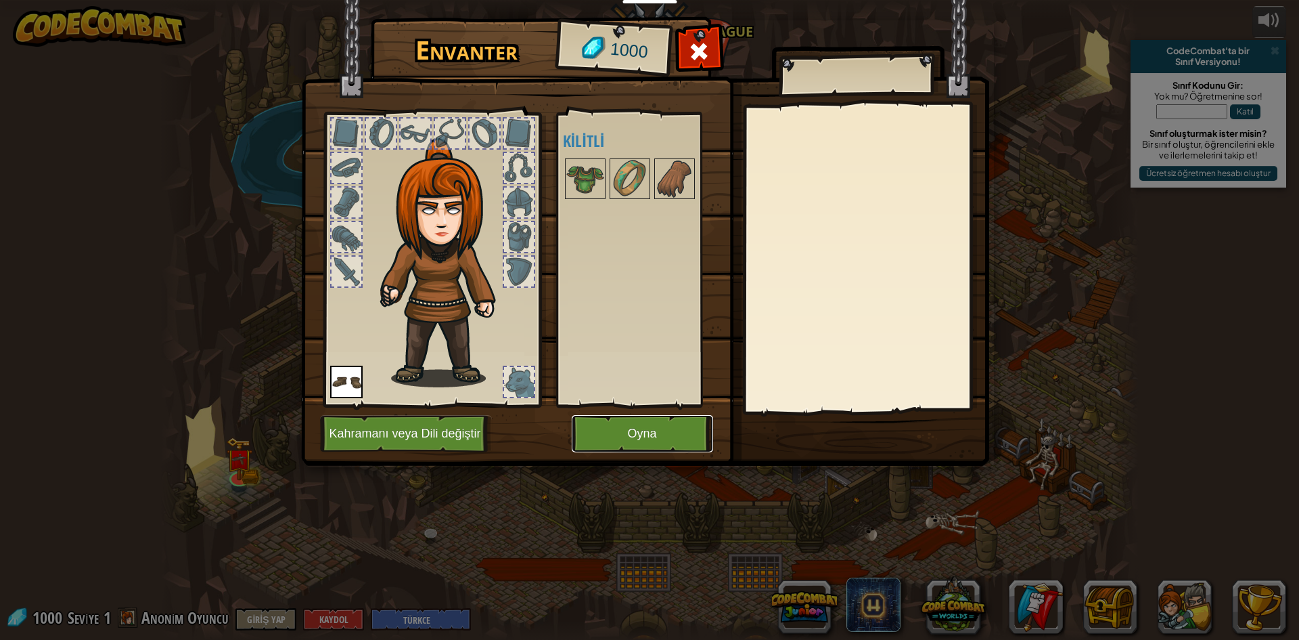
click at [650, 428] on button "Oyna" at bounding box center [642, 433] width 141 height 37
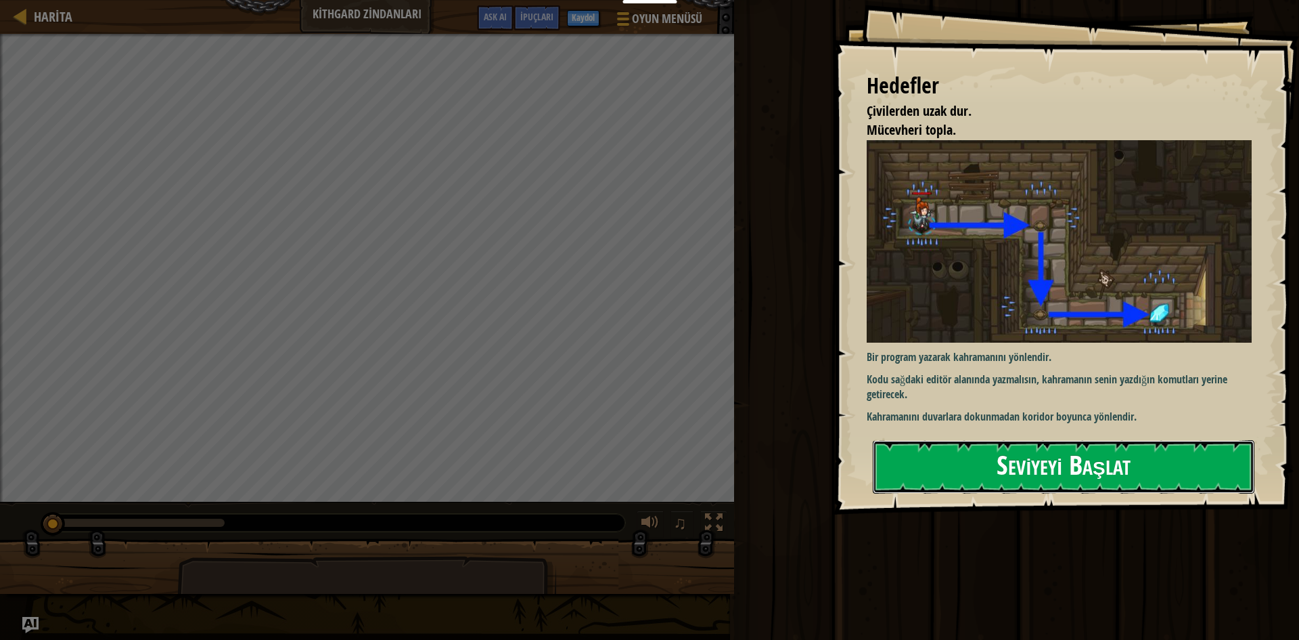
click at [1081, 468] on button "Seviyeyi Başlat" at bounding box center [1064, 466] width 382 height 53
